Goal: Complete application form: Complete application form

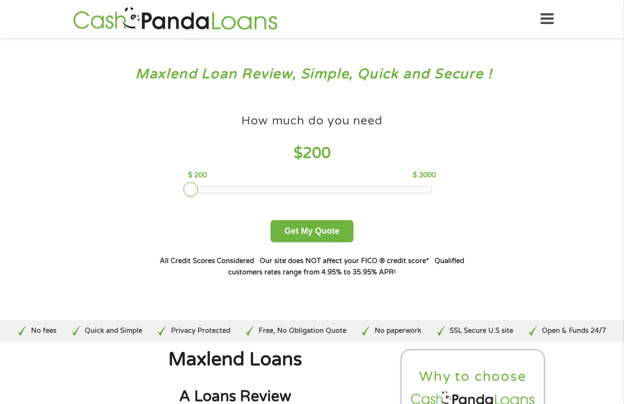
drag, startPoint x: 260, startPoint y: 191, endPoint x: 181, endPoint y: 189, distance: 78.8
click at [181, 189] on div "How much do you need $ 200 $ 200 $ 3000 Get My Quote" at bounding box center [312, 175] width 330 height 133
click at [272, 229] on button "Get My Quote" at bounding box center [312, 231] width 83 height 22
click at [292, 230] on button "Get My Quote" at bounding box center [312, 231] width 83 height 22
click at [310, 232] on button "Get My Quote" at bounding box center [312, 231] width 83 height 22
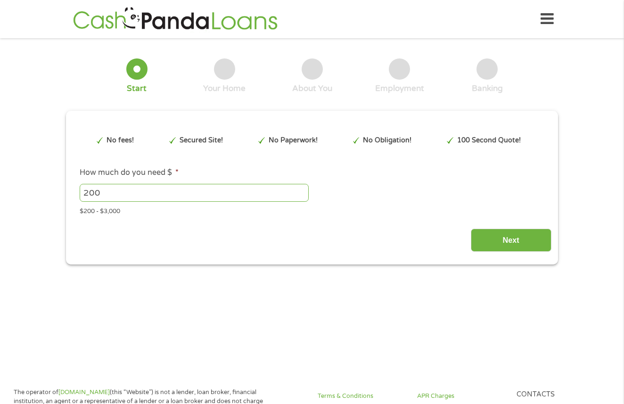
type input "EAIaIQobChMItrLJ2MuGjwMVplR_AB1rICrmEAAYBCAAEgKxPvD_BwE"
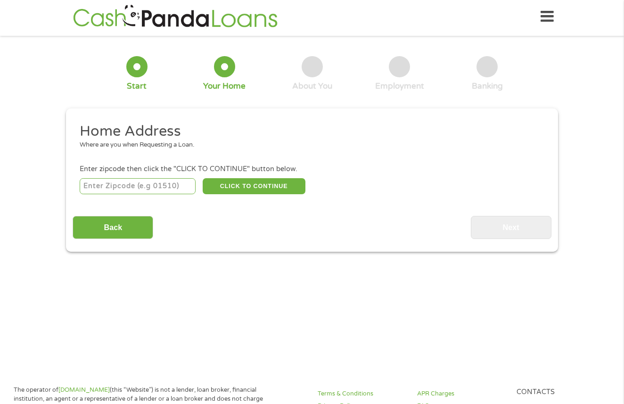
scroll to position [4, 4]
click at [136, 187] on input "number" at bounding box center [138, 186] width 117 height 16
click at [278, 184] on button "CLICK TO CONTINUE" at bounding box center [254, 186] width 103 height 16
drag, startPoint x: 97, startPoint y: 185, endPoint x: 38, endPoint y: 183, distance: 59.0
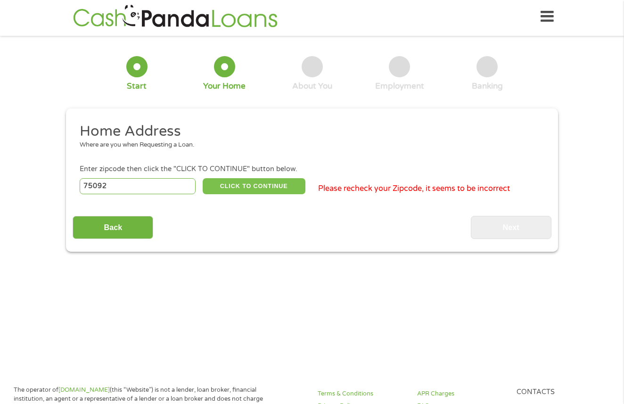
type input "75092"
click at [278, 189] on button "CLICK TO CONTINUE" at bounding box center [254, 186] width 103 height 16
type input "75092"
type input "Sherman"
select select "Texas"
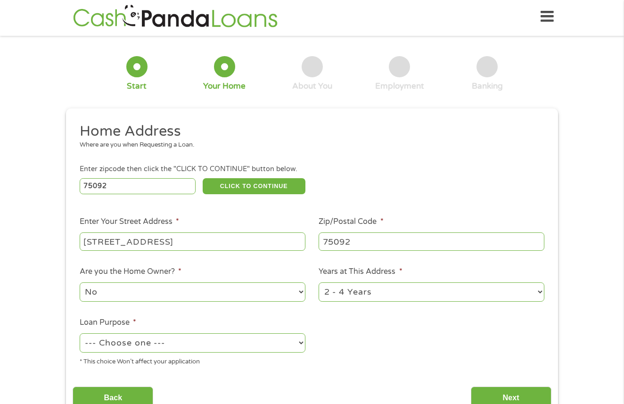
type input "301 n heritage pkwy"
select select "medicalexpenses"
click at [503, 393] on input "Next" at bounding box center [511, 398] width 81 height 23
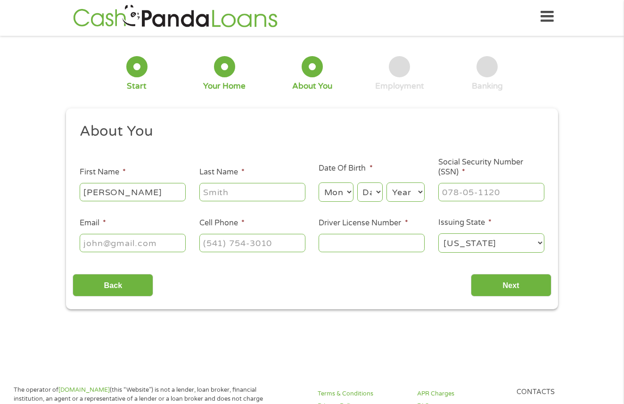
type input "thomas"
type input "clarkson"
select select "8"
select select "1994"
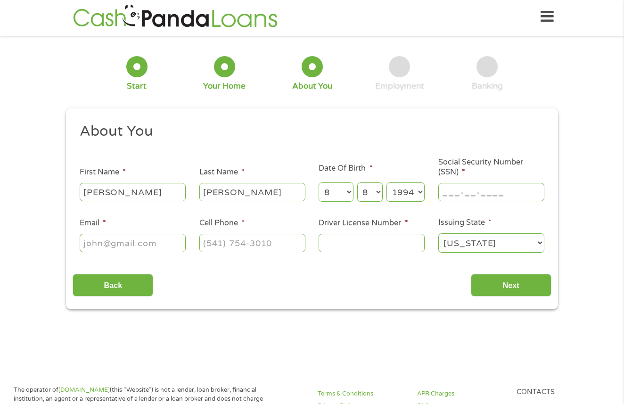
click at [492, 195] on input "___-__-____" at bounding box center [492, 192] width 106 height 18
type input "642-42-9408"
type input "thomasclarkson94@gmail.com"
type input "(903) 718-2986"
click at [399, 246] on input "Driver License Number *" at bounding box center [372, 243] width 106 height 18
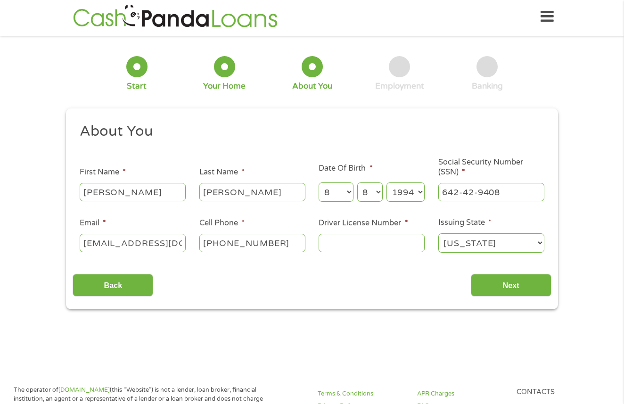
click at [399, 246] on input "Driver License Number *" at bounding box center [372, 243] width 106 height 18
click at [374, 245] on input "Driver License Number *" at bounding box center [372, 243] width 106 height 18
paste input "3"
type input "34874216"
click at [496, 295] on input "Next" at bounding box center [511, 285] width 81 height 23
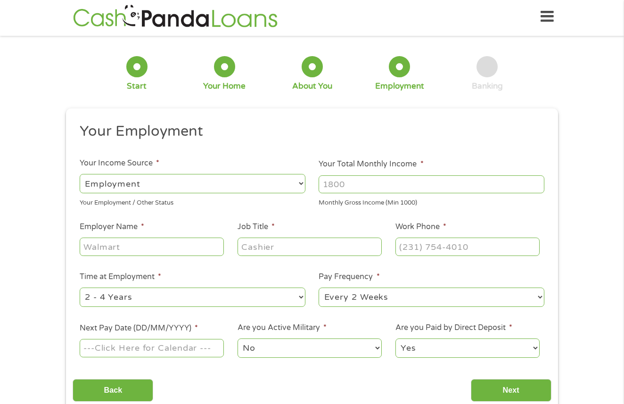
click at [393, 183] on input "Your Total Monthly Income *" at bounding box center [432, 184] width 226 height 18
click at [533, 186] on input "1000" at bounding box center [432, 184] width 226 height 18
click at [535, 180] on input "1001" at bounding box center [432, 184] width 226 height 18
click at [535, 181] on input "1002" at bounding box center [432, 184] width 226 height 18
click at [535, 181] on input "1003" at bounding box center [432, 184] width 226 height 18
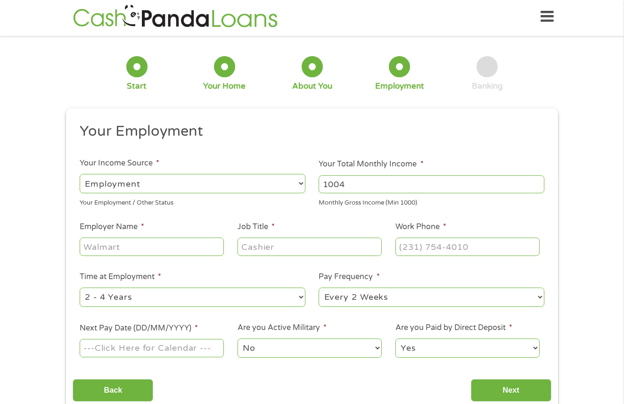
click at [535, 181] on input "1004" at bounding box center [432, 184] width 226 height 18
click at [535, 181] on input "1005" at bounding box center [432, 184] width 226 height 18
click at [469, 184] on input "1005" at bounding box center [432, 184] width 226 height 18
type input "1"
type input "2200"
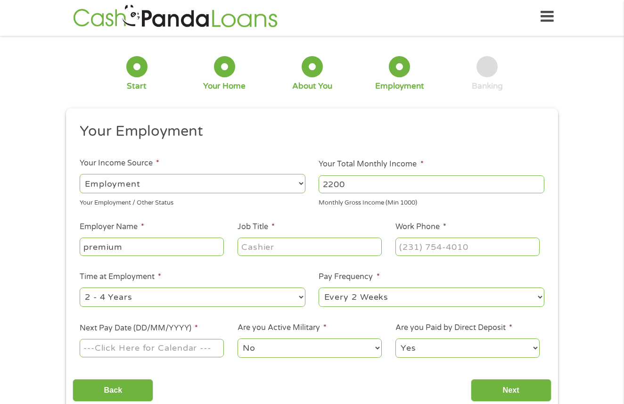
type input "premium"
type input "manager"
type input "(903) 718-2986"
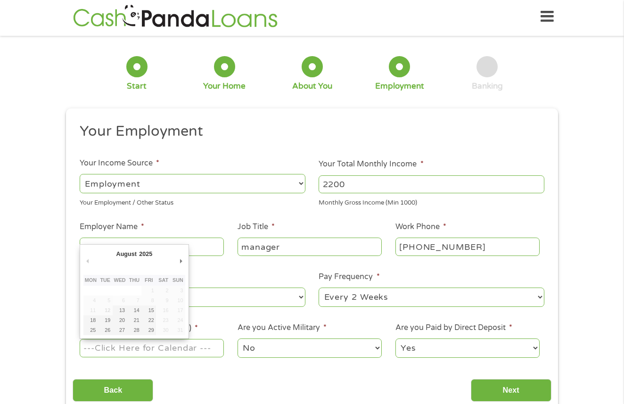
click at [217, 326] on li "Next Pay Date (DD/MM/YYYY) *" at bounding box center [152, 341] width 158 height 36
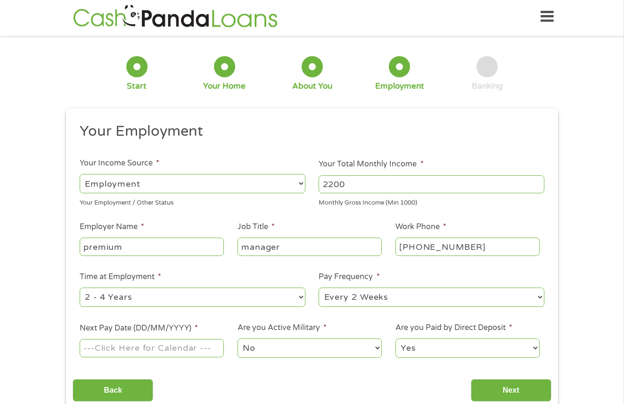
click at [123, 345] on input "Next Pay Date (DD/MM/YYYY) *" at bounding box center [152, 348] width 144 height 18
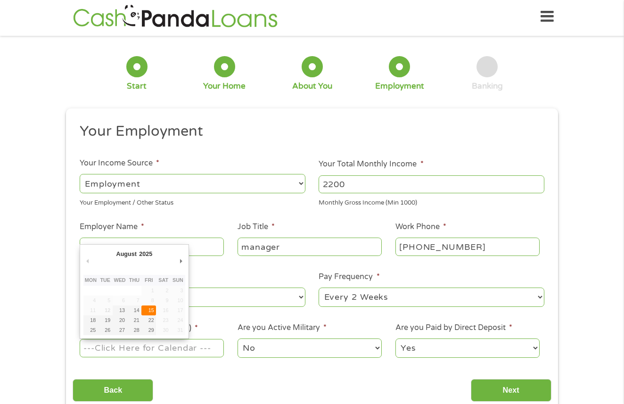
type input "15/08/2025"
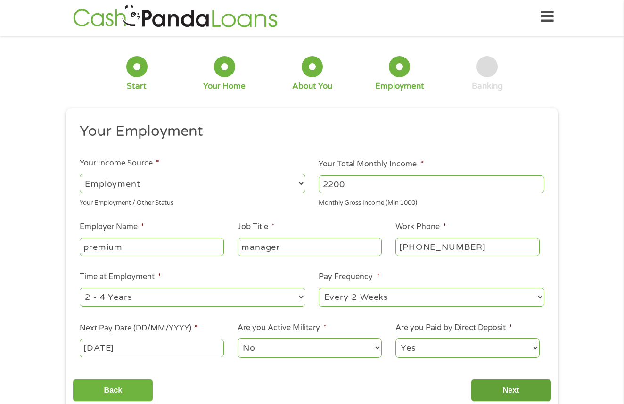
click at [510, 389] on input "Next" at bounding box center [511, 390] width 81 height 23
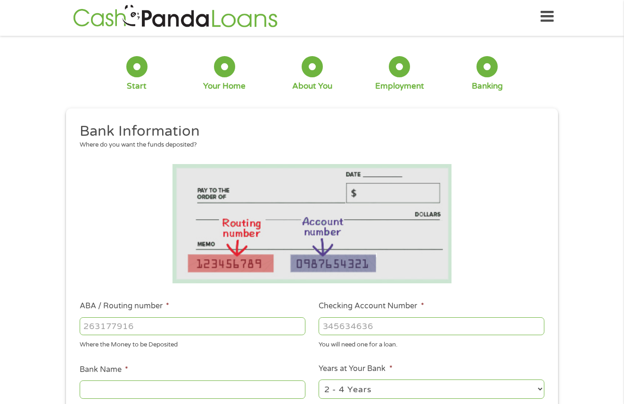
click at [158, 325] on input "ABA / Routing number *" at bounding box center [193, 326] width 226 height 18
click at [205, 328] on input "ABA / Routing number *" at bounding box center [193, 326] width 226 height 18
type input "031101279"
type input "THE BANCORP BANK"
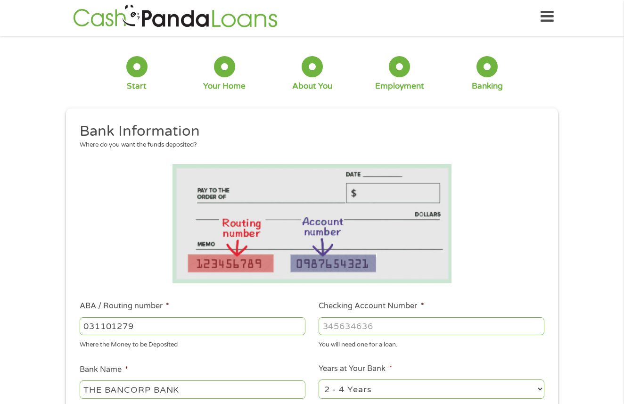
type input "031101279"
type input "169147659869"
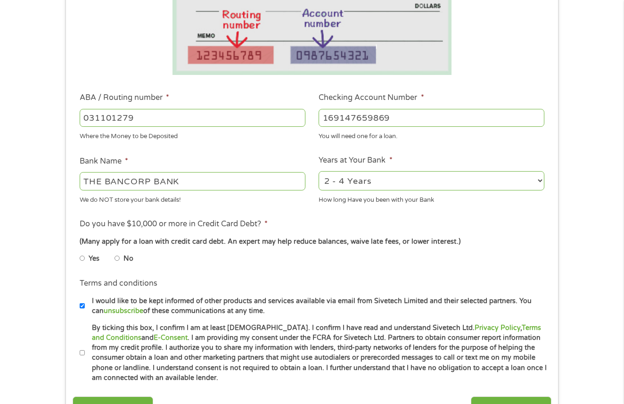
scroll to position [216, 0]
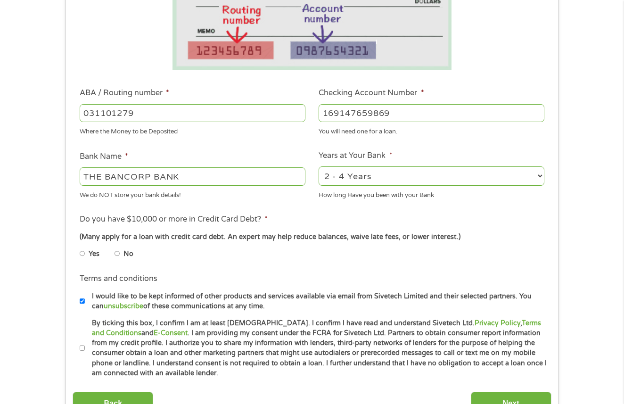
select select "60months"
click at [119, 253] on li "No" at bounding box center [132, 254] width 34 height 18
click at [117, 250] on input "No" at bounding box center [118, 253] width 6 height 15
radio input "true"
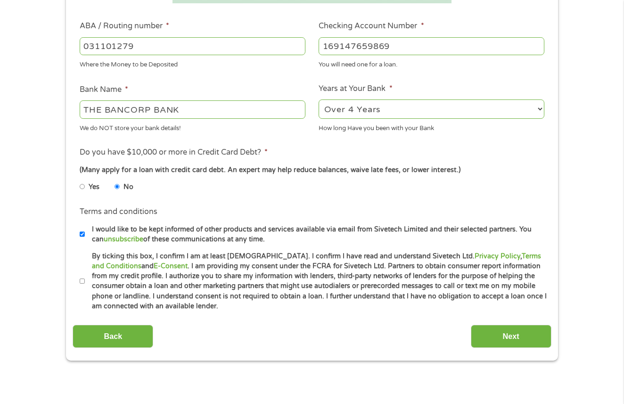
scroll to position [320, 0]
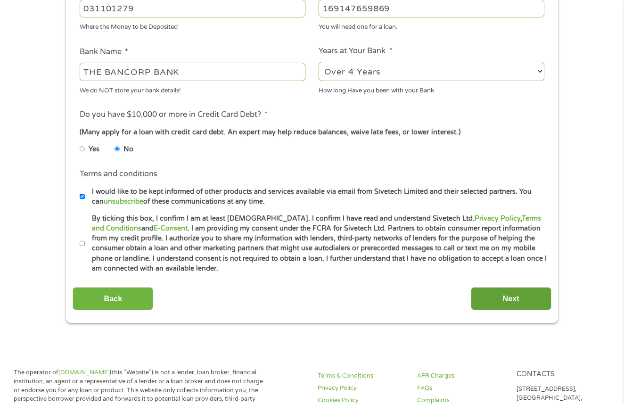
click at [523, 297] on input "Next" at bounding box center [511, 298] width 81 height 23
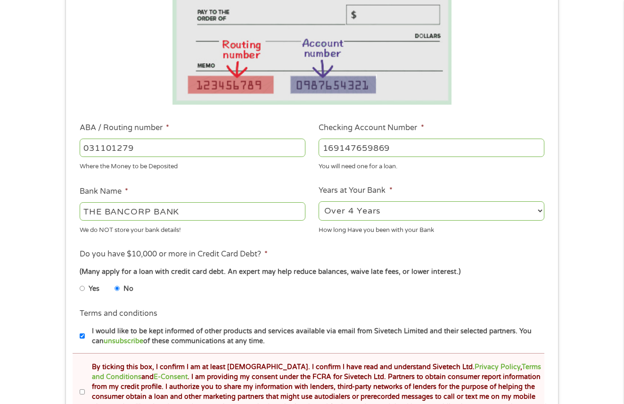
scroll to position [296, 0]
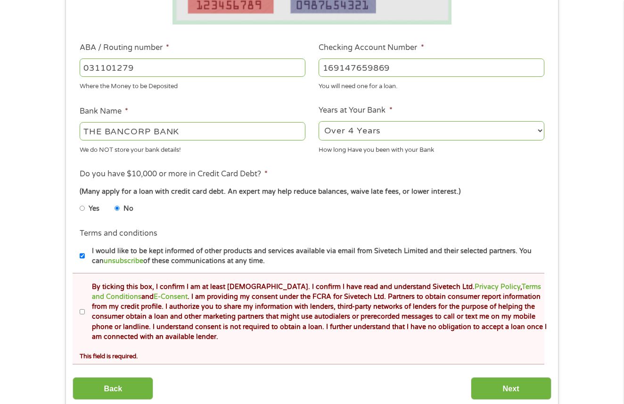
click at [81, 308] on input "By ticking this box, I confirm I am at least 18 years old. I confirm I have rea…" at bounding box center [83, 312] width 6 height 15
checkbox input "true"
click at [531, 383] on input "Next" at bounding box center [511, 388] width 81 height 23
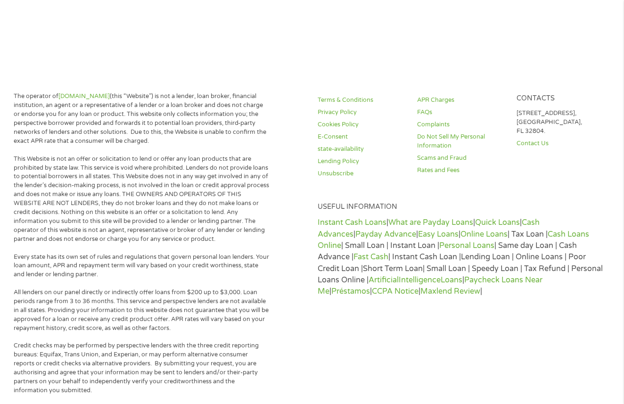
scroll to position [2, 0]
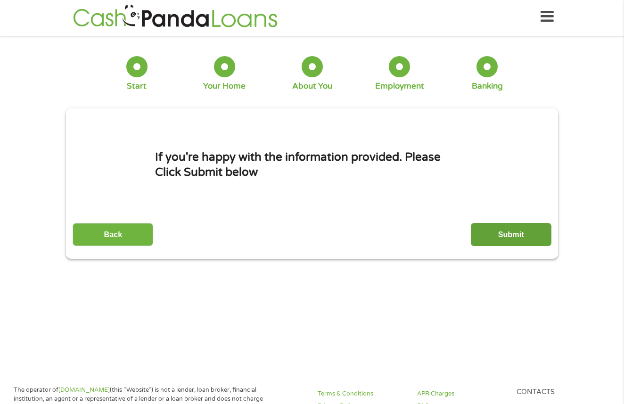
click at [514, 232] on input "Submit" at bounding box center [511, 234] width 81 height 23
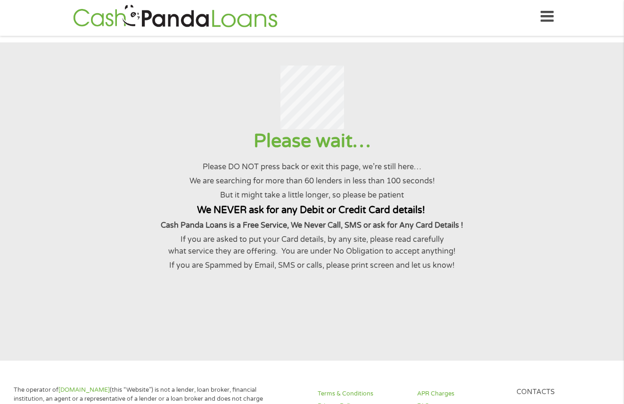
scroll to position [0, 0]
